Goal: Find specific page/section: Find specific page/section

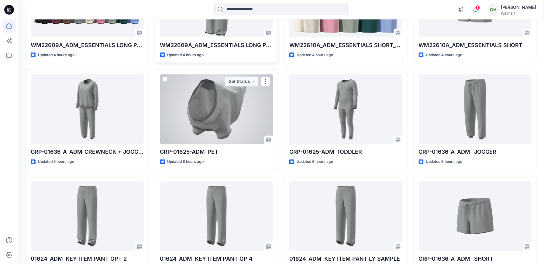
scroll to position [355, 0]
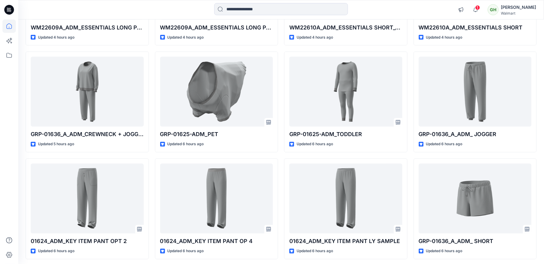
click at [7, 113] on div at bounding box center [8, 141] width 13 height 245
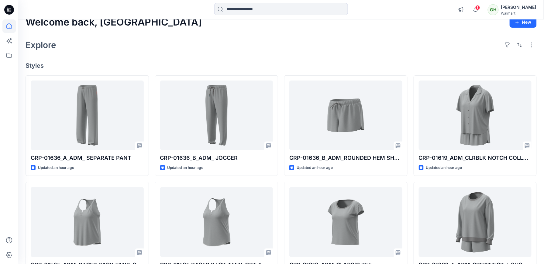
scroll to position [0, 0]
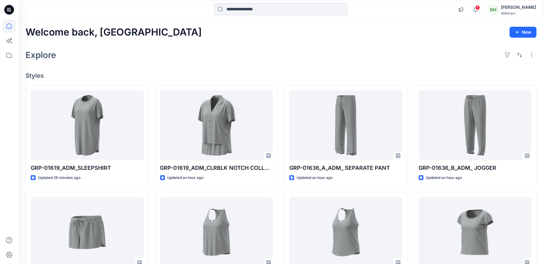
click at [3, 198] on div at bounding box center [8, 141] width 13 height 245
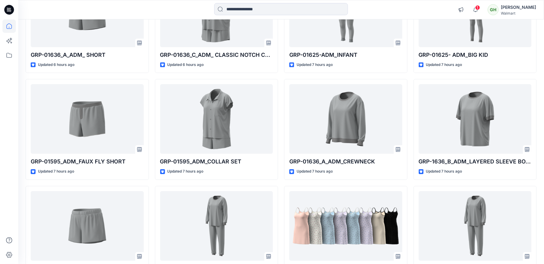
scroll to position [649, 0]
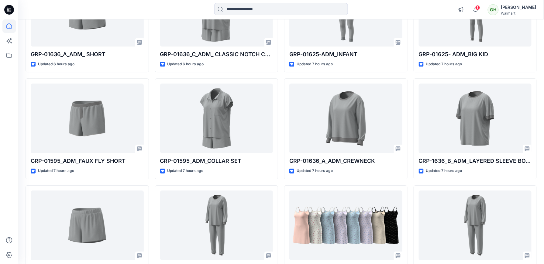
drag, startPoint x: -2, startPoint y: 139, endPoint x: 1, endPoint y: 180, distance: 41.8
click at [1, 180] on div at bounding box center [9, 132] width 18 height 264
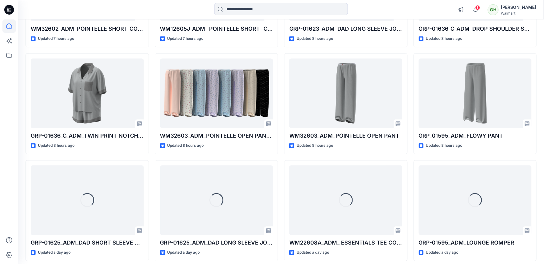
scroll to position [1211, 0]
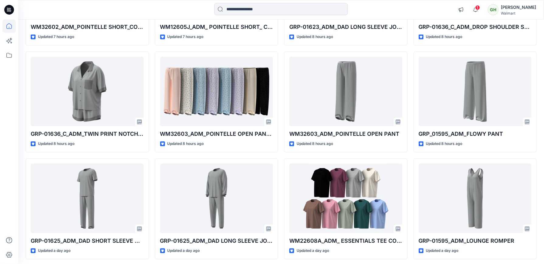
click at [11, 162] on div at bounding box center [8, 141] width 13 height 245
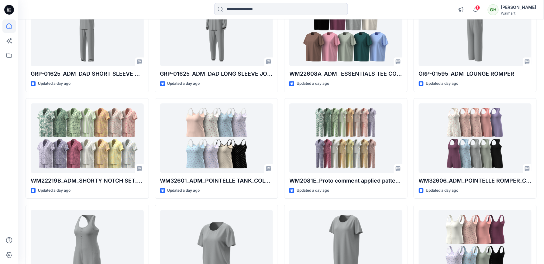
scroll to position [1451, 0]
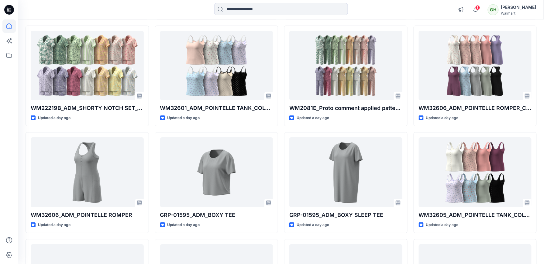
click at [6, 177] on div at bounding box center [8, 141] width 13 height 245
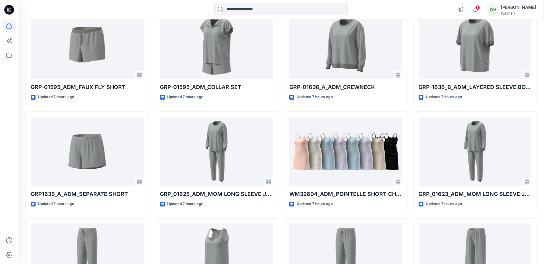
scroll to position [680, 0]
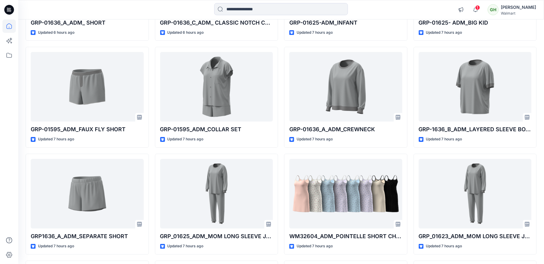
click at [3, 196] on div at bounding box center [8, 141] width 13 height 245
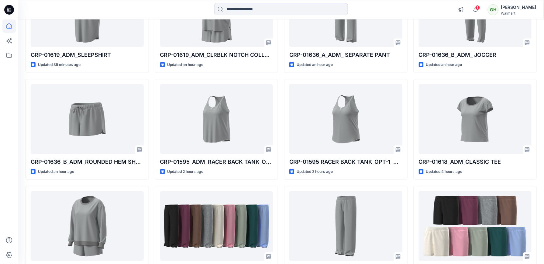
scroll to position [154, 0]
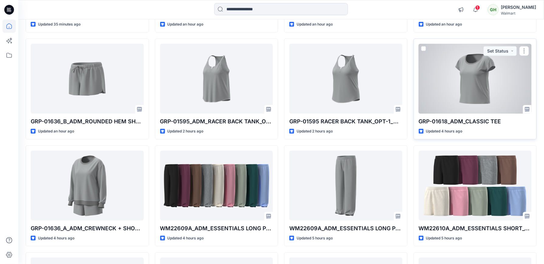
click at [480, 93] on div at bounding box center [475, 79] width 113 height 70
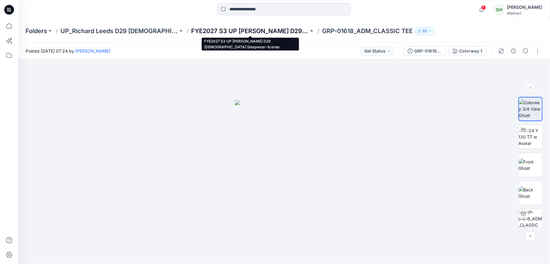
click at [228, 29] on p "FYE2027 S3 UP [PERSON_NAME] D29 [DEMOGRAPHIC_DATA] Sleepwear-license" at bounding box center [251, 31] width 118 height 9
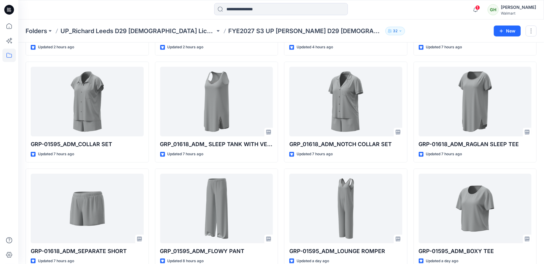
scroll to position [130, 0]
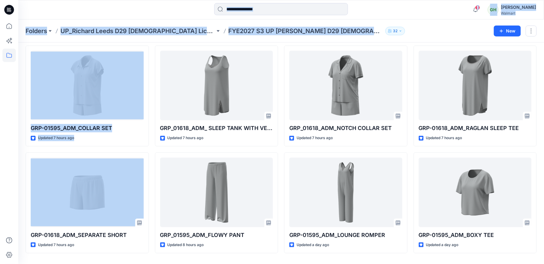
click at [0, 202] on html "1 Notifications [PERSON_NAME] shared GRP-01619_ADM_SLEEPSHIRT in FYE2027 S3 UP …" at bounding box center [272, 76] width 544 height 412
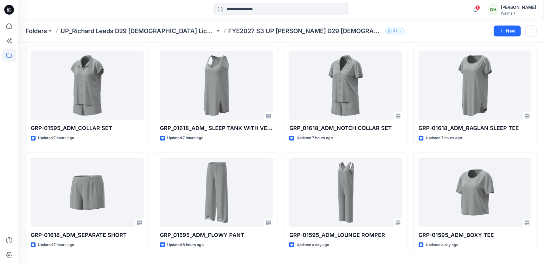
drag, startPoint x: -2, startPoint y: 202, endPoint x: 8, endPoint y: 92, distance: 110.2
click at [8, 92] on div at bounding box center [8, 141] width 13 height 245
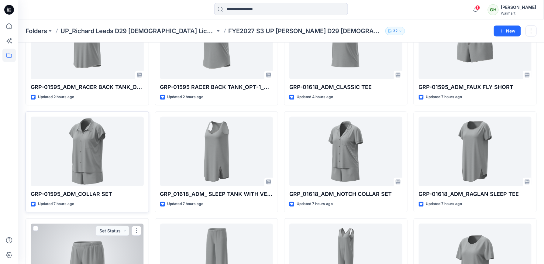
scroll to position [49, 0]
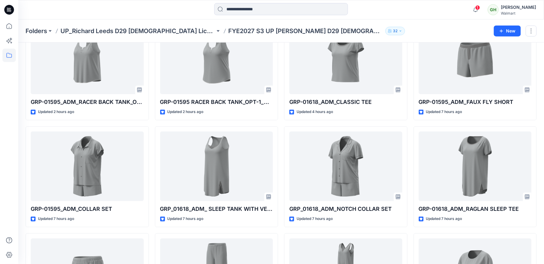
click at [13, 9] on icon at bounding box center [9, 10] width 10 height 10
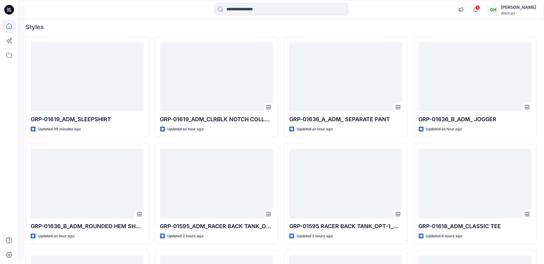
click at [5, 7] on icon at bounding box center [9, 10] width 10 height 10
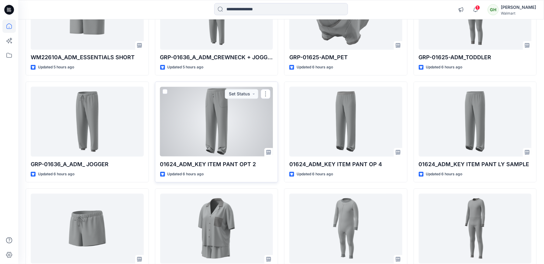
scroll to position [446, 0]
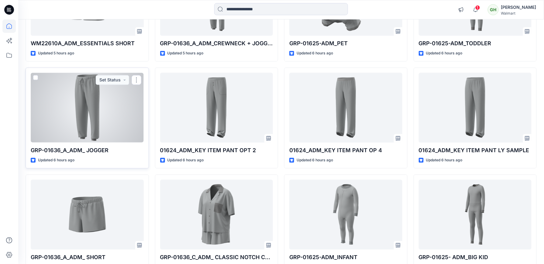
click at [52, 137] on div at bounding box center [87, 108] width 113 height 70
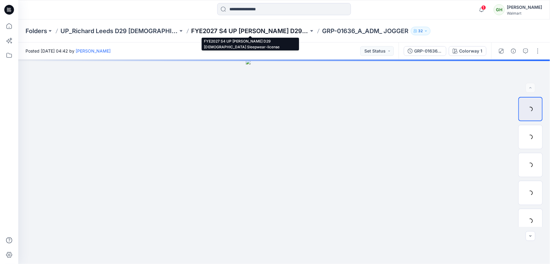
click at [234, 29] on p "FYE2027 S4 UP [PERSON_NAME] D29 [DEMOGRAPHIC_DATA] Sleepwear-license" at bounding box center [251, 31] width 118 height 9
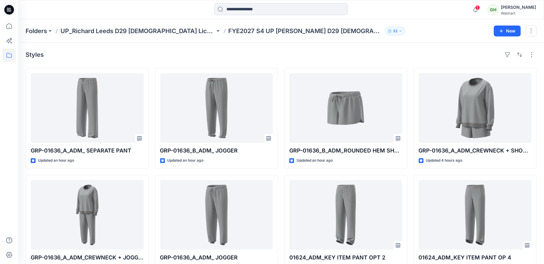
click at [10, 9] on icon at bounding box center [9, 10] width 10 height 10
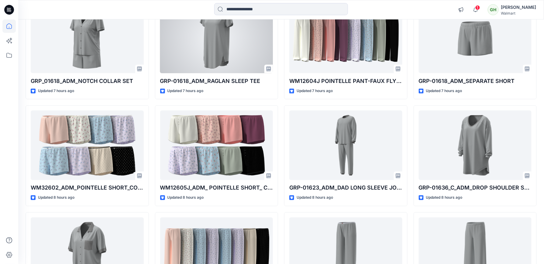
scroll to position [1051, 0]
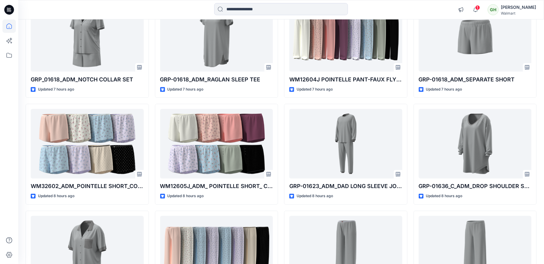
click at [12, 151] on div at bounding box center [8, 141] width 13 height 245
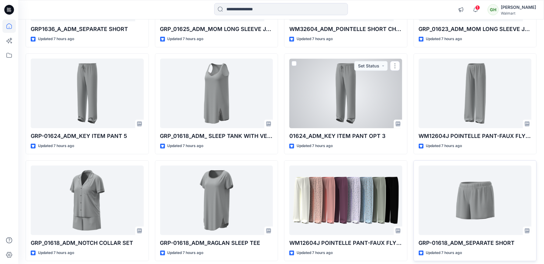
scroll to position [892, 0]
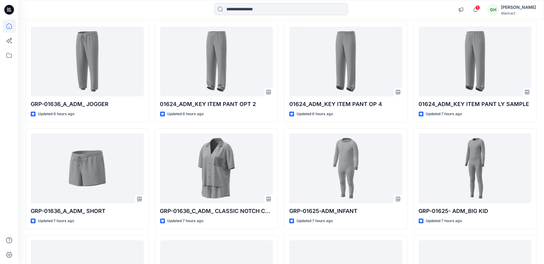
scroll to position [487, 0]
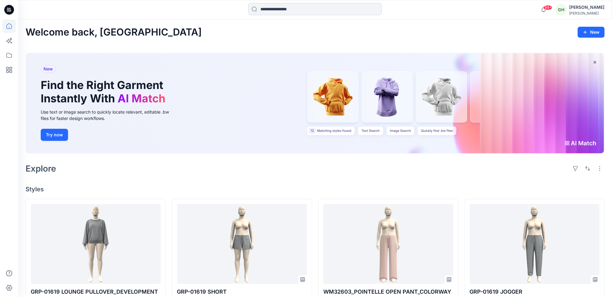
click at [272, 5] on input at bounding box center [315, 9] width 134 height 12
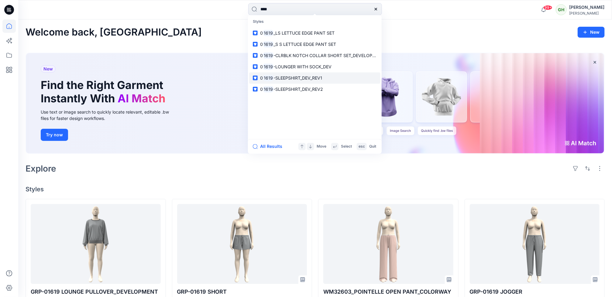
type input "****"
click at [311, 79] on span "-SLEEPSHIRT_DEV_REV1" at bounding box center [298, 77] width 49 height 5
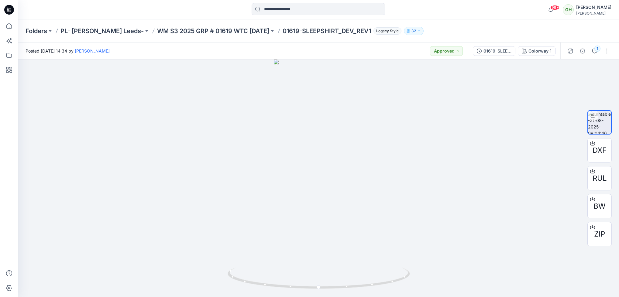
click at [6, 10] on icon at bounding box center [9, 10] width 10 height 10
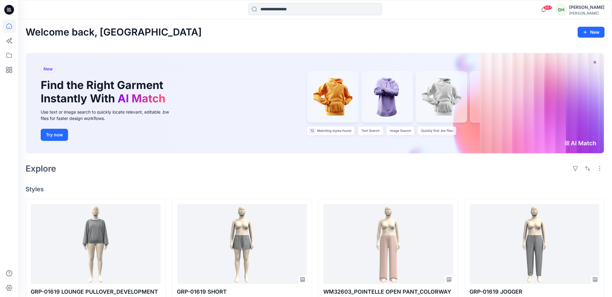
click at [132, 180] on div "Welcome back, Gayan New New Find the Right Garment Instantly With AI Match Use …" at bounding box center [315, 296] width 594 height 554
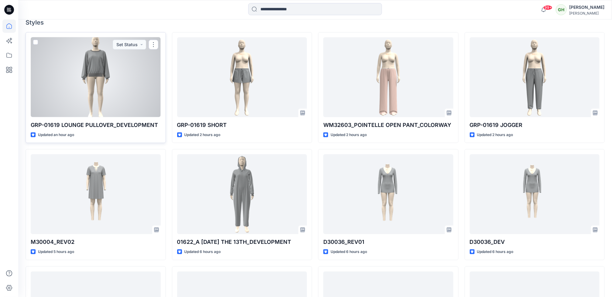
scroll to position [182, 0]
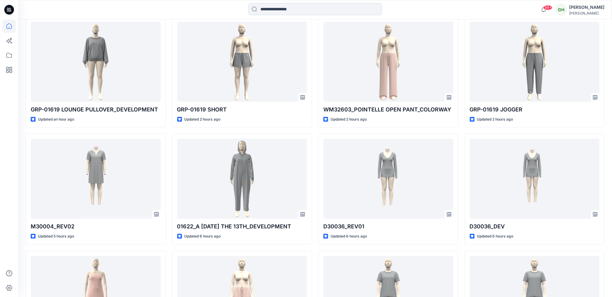
click at [13, 161] on div at bounding box center [8, 158] width 13 height 278
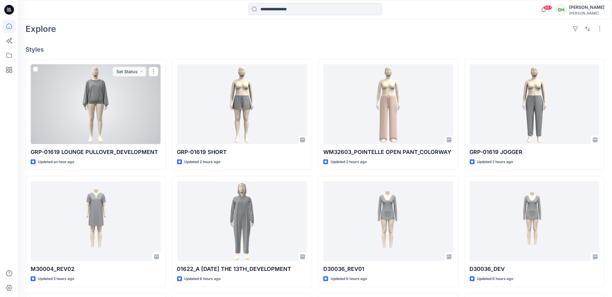
scroll to position [91, 0]
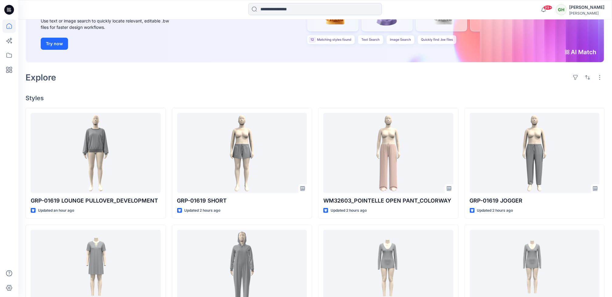
click at [9, 7] on icon at bounding box center [9, 10] width 10 height 10
click at [135, 77] on div "Explore" at bounding box center [316, 77] width 580 height 15
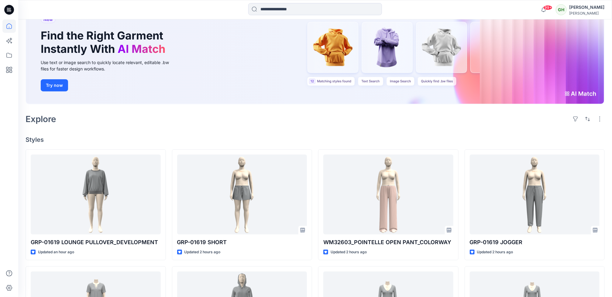
scroll to position [46, 0]
